Goal: Check status: Check status

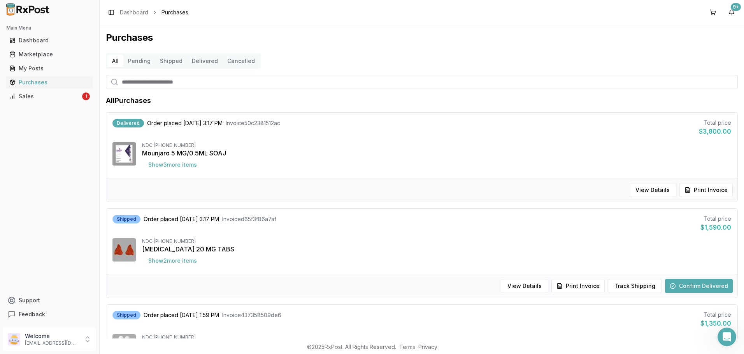
scroll to position [194, 0]
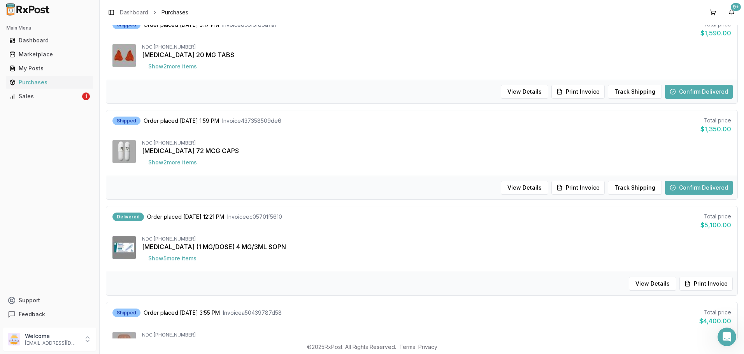
click at [689, 93] on button "Confirm Delivered" at bounding box center [699, 92] width 68 height 14
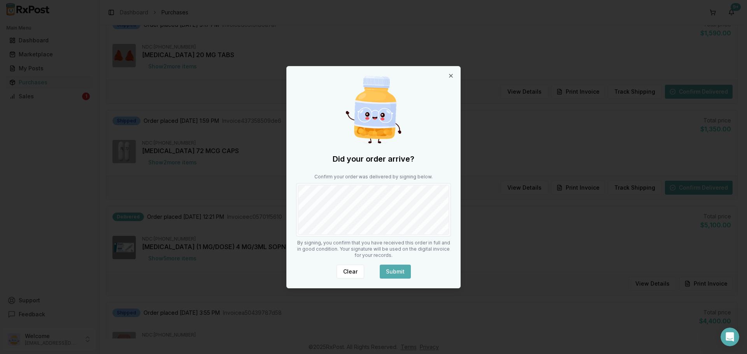
click at [402, 236] on div at bounding box center [373, 210] width 155 height 54
drag, startPoint x: 406, startPoint y: 268, endPoint x: 406, endPoint y: 261, distance: 7.0
click at [407, 270] on button "Submit" at bounding box center [395, 272] width 31 height 14
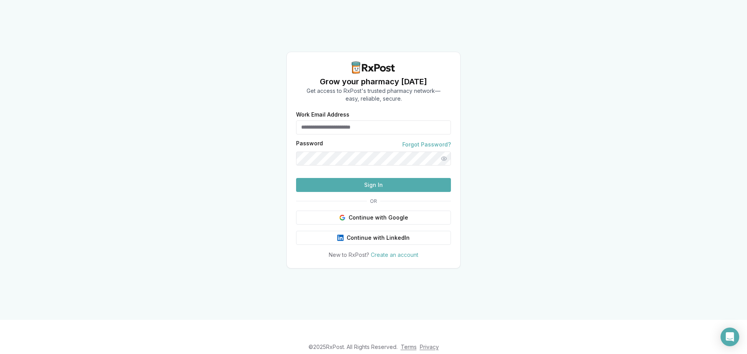
type input "**********"
drag, startPoint x: 352, startPoint y: 200, endPoint x: 347, endPoint y: 196, distance: 6.8
click at [352, 192] on button "Sign In" at bounding box center [373, 185] width 155 height 14
click at [387, 192] on button "Sign In" at bounding box center [373, 185] width 155 height 14
click at [322, 192] on button "Sign In" at bounding box center [373, 185] width 155 height 14
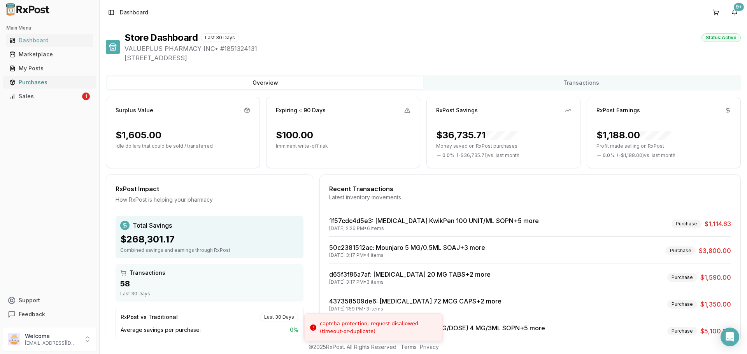
click at [50, 83] on div "Purchases" at bounding box center [49, 83] width 81 height 8
click at [32, 80] on div "Purchases" at bounding box center [49, 83] width 81 height 8
click at [40, 85] on div "Purchases" at bounding box center [49, 83] width 81 height 8
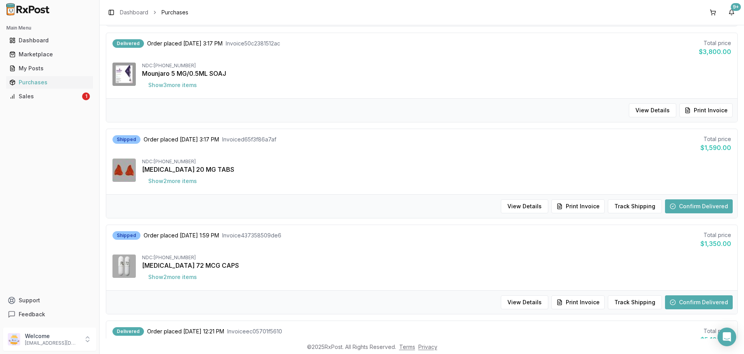
scroll to position [194, 0]
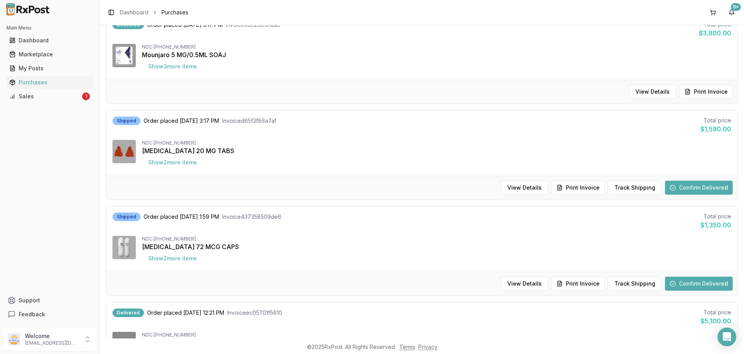
click at [700, 187] on button "Confirm Delivered" at bounding box center [699, 188] width 68 height 14
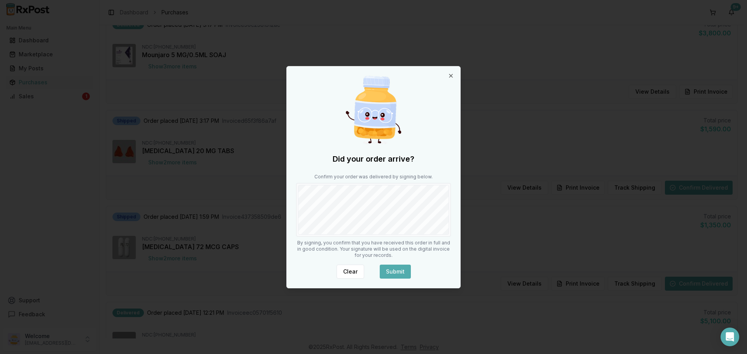
click at [406, 268] on button "Submit" at bounding box center [395, 272] width 31 height 14
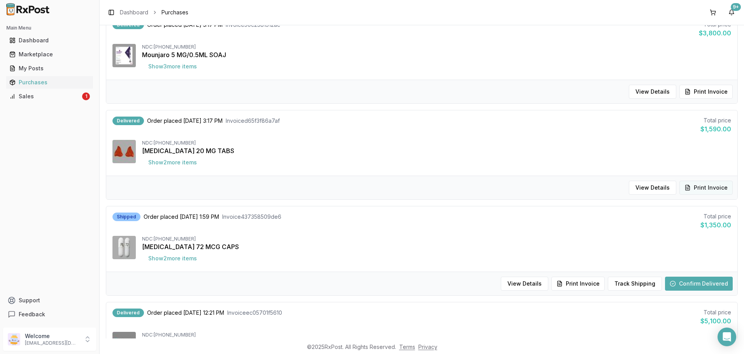
click at [707, 186] on button "Print Invoice" at bounding box center [705, 188] width 53 height 14
click at [699, 291] on button "Confirm Delivered" at bounding box center [699, 284] width 68 height 14
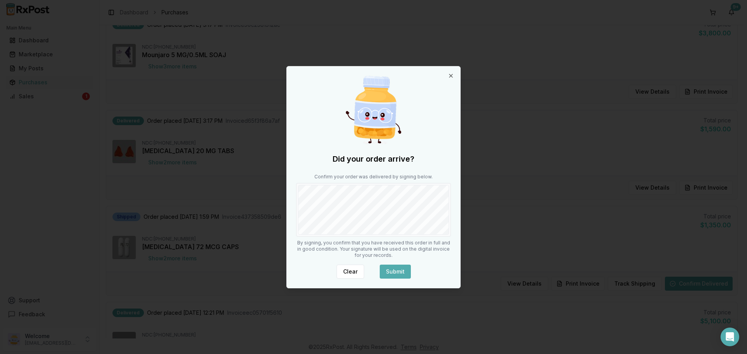
click at [442, 235] on div at bounding box center [373, 210] width 155 height 54
click at [398, 275] on button "Submit" at bounding box center [395, 272] width 31 height 14
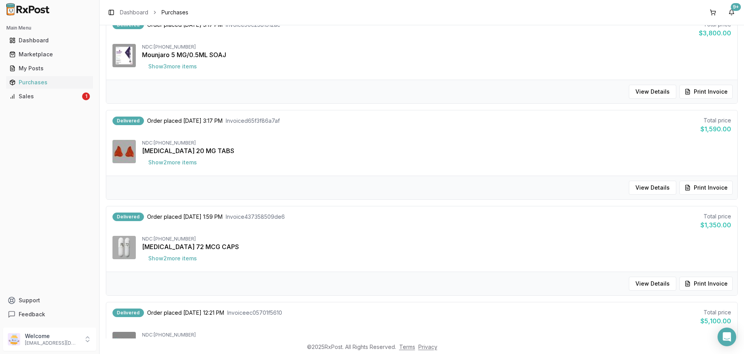
click at [697, 289] on button "Print Invoice" at bounding box center [705, 284] width 53 height 14
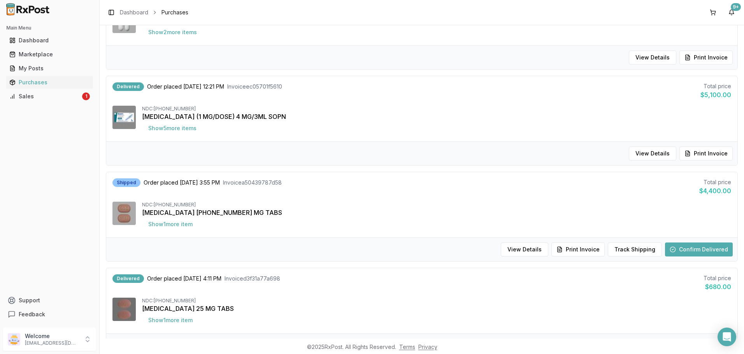
scroll to position [467, 0]
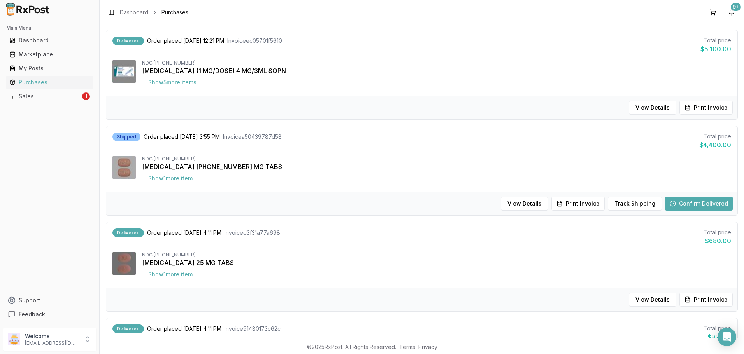
click at [700, 204] on button "Confirm Delivered" at bounding box center [699, 204] width 68 height 14
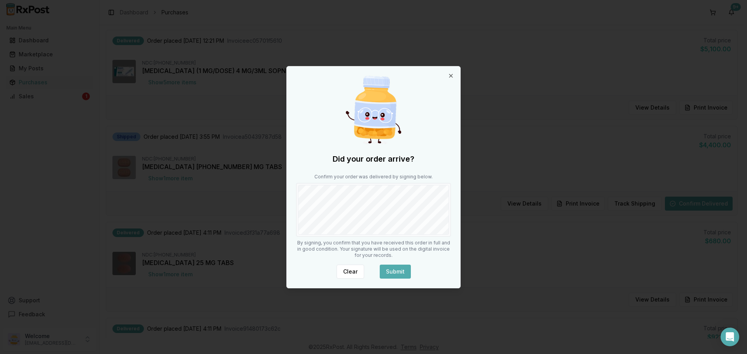
click at [396, 270] on button "Submit" at bounding box center [395, 272] width 31 height 14
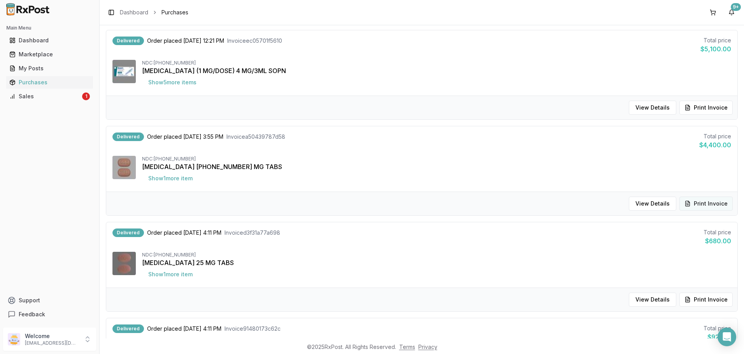
click at [713, 205] on button "Print Invoice" at bounding box center [705, 204] width 53 height 14
